Goal: Task Accomplishment & Management: Use online tool/utility

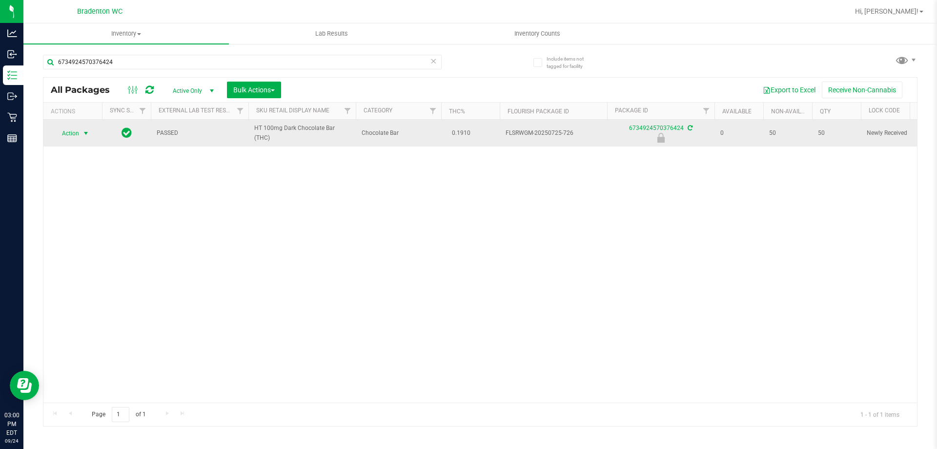
type input "6734924570376424"
click at [82, 136] on span "select" at bounding box center [86, 133] width 8 height 8
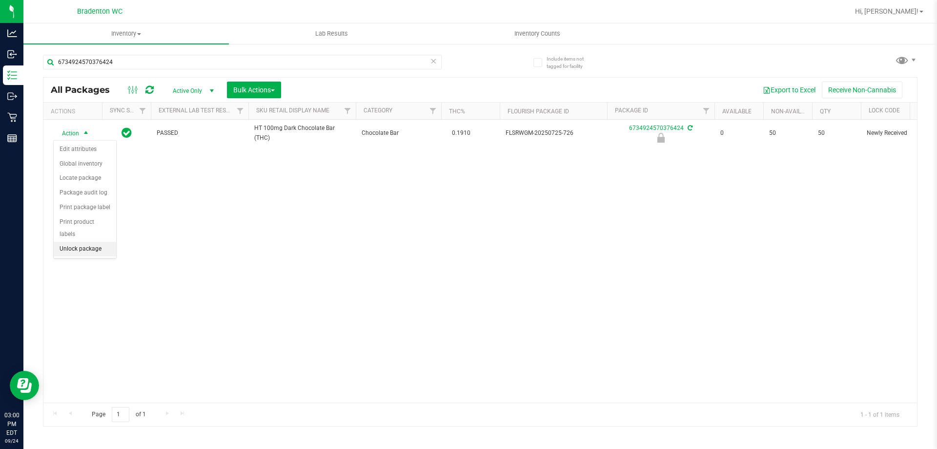
click at [88, 242] on li "Unlock package" at bounding box center [85, 249] width 62 height 15
click at [434, 65] on icon at bounding box center [433, 61] width 7 height 12
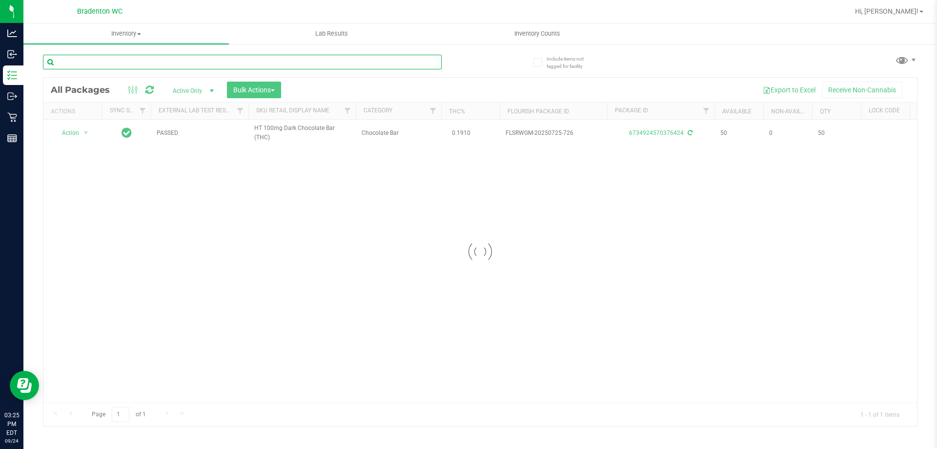
click at [152, 62] on input "text" at bounding box center [242, 62] width 399 height 15
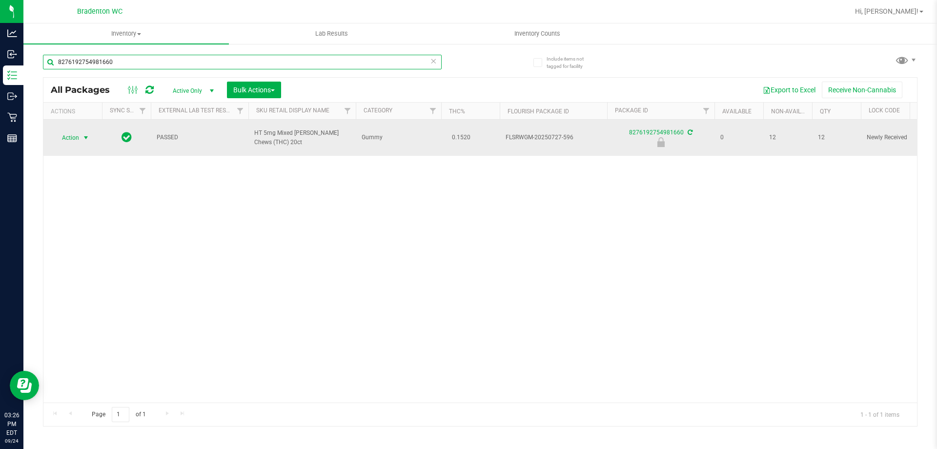
type input "8276192754981660"
click at [86, 134] on span "select" at bounding box center [86, 138] width 8 height 8
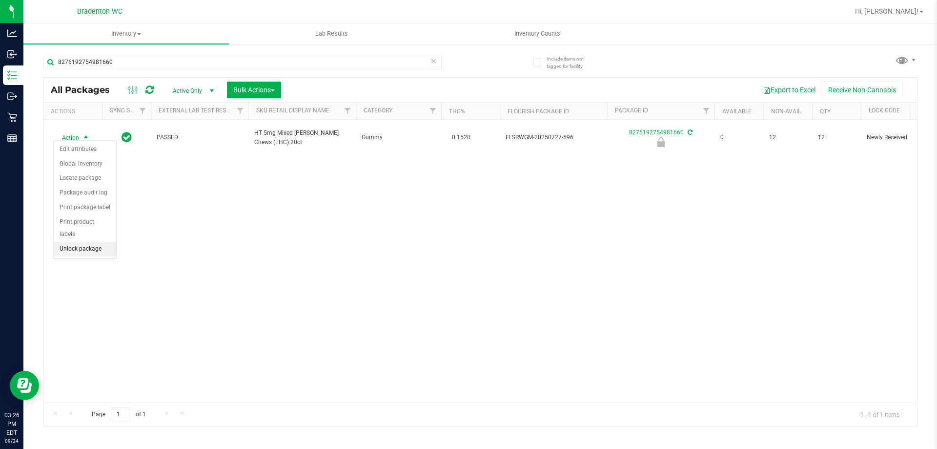
click at [82, 242] on li "Unlock package" at bounding box center [85, 249] width 62 height 15
